Goal: Transaction & Acquisition: Subscribe to service/newsletter

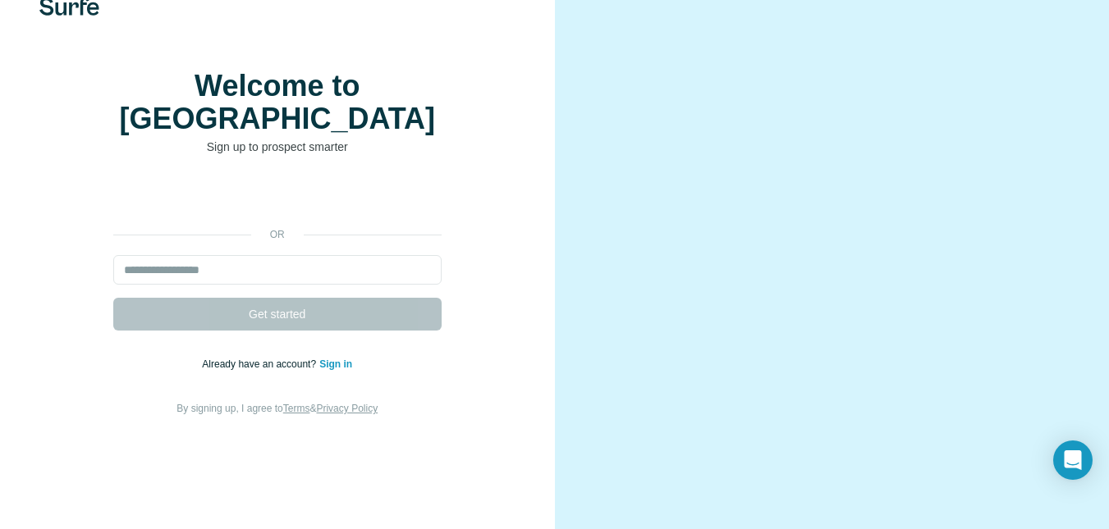
scroll to position [67, 0]
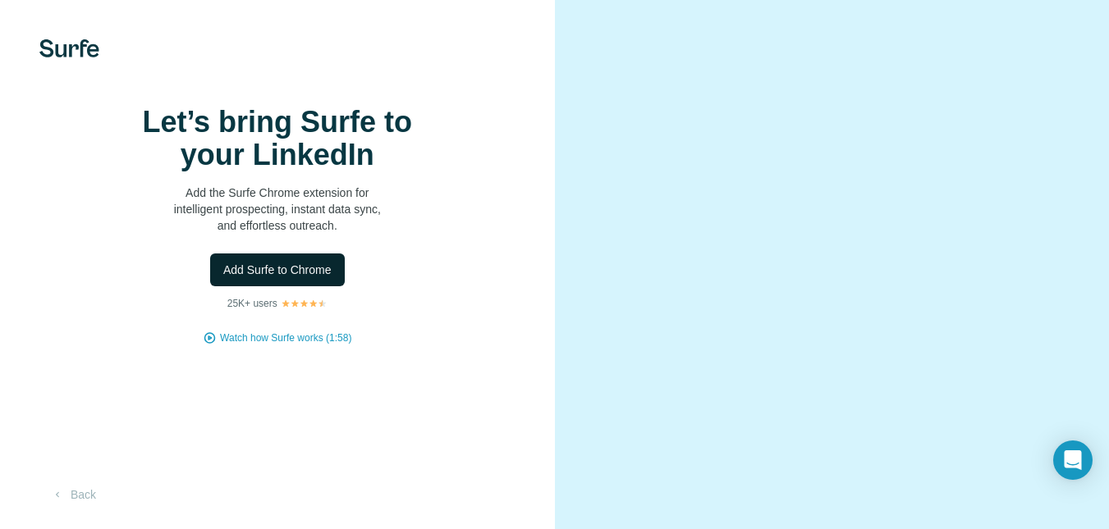
click at [282, 278] on span "Add Surfe to Chrome" at bounding box center [277, 270] width 108 height 16
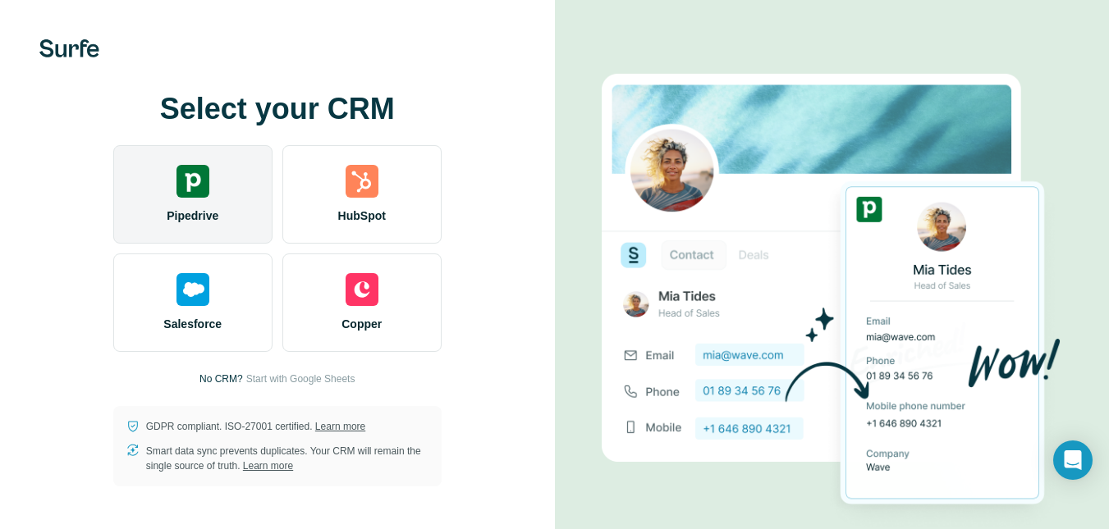
click at [186, 208] on span "Pipedrive" at bounding box center [193, 216] width 52 height 16
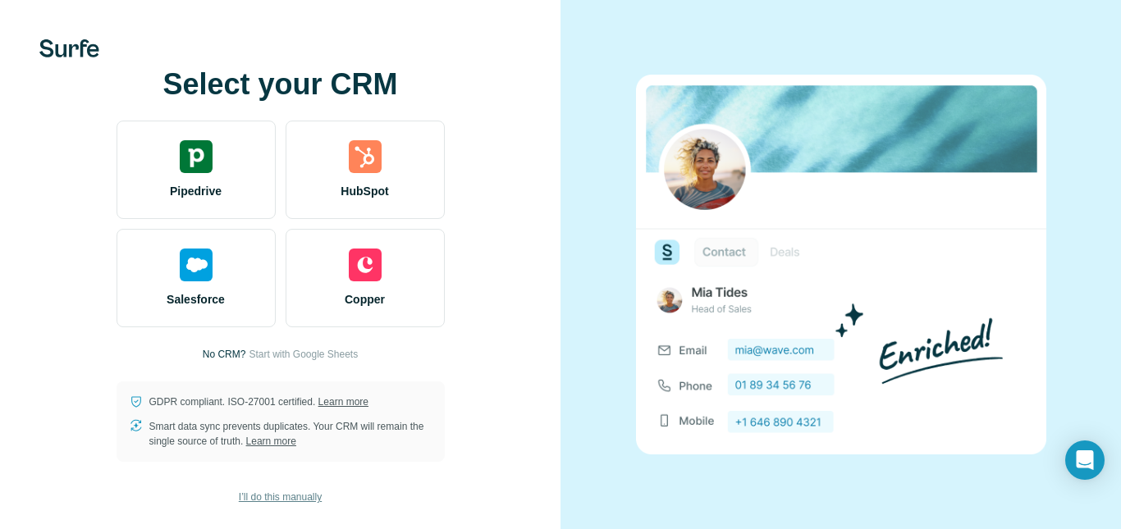
click at [289, 497] on span "I’ll do this manually" at bounding box center [280, 497] width 83 height 15
click at [301, 495] on span "I’ll do this manually" at bounding box center [280, 497] width 83 height 15
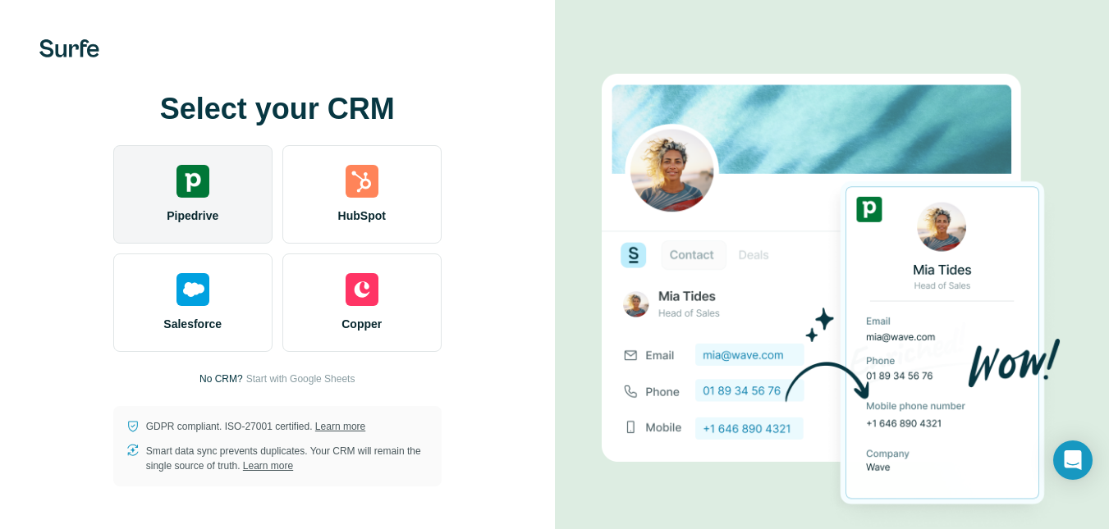
click at [213, 178] on div "Pipedrive" at bounding box center [192, 194] width 159 height 98
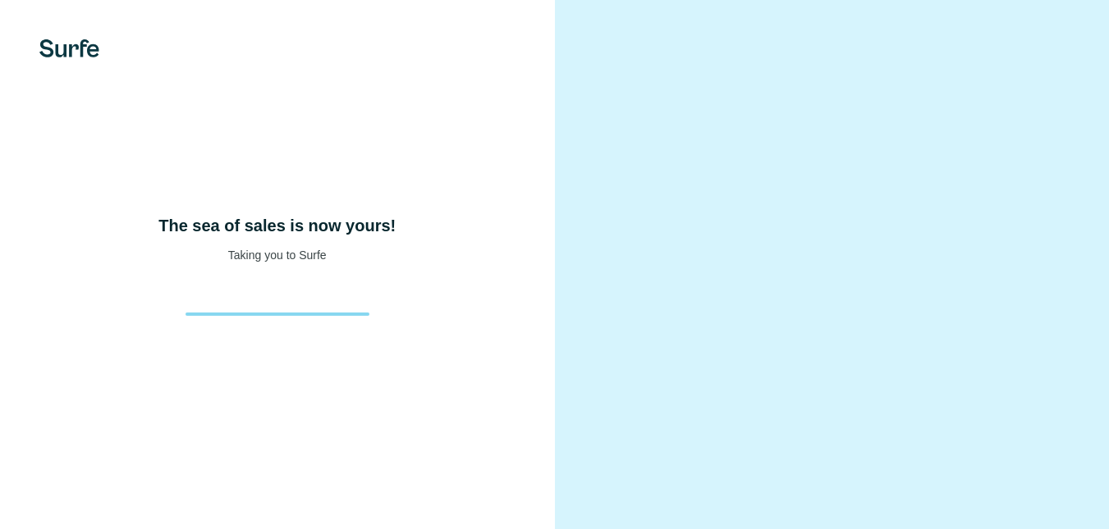
scroll to position [67, 0]
